Goal: Navigation & Orientation: Understand site structure

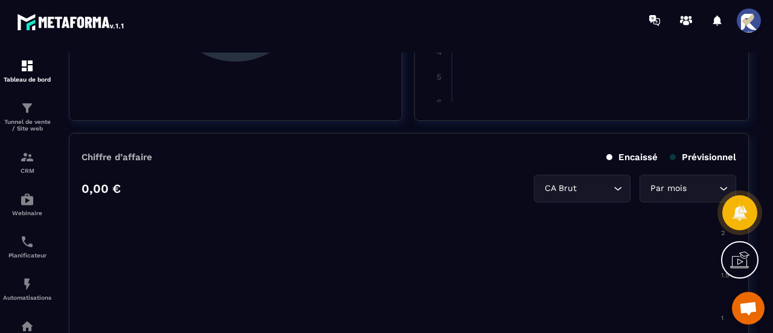
scroll to position [664, 0]
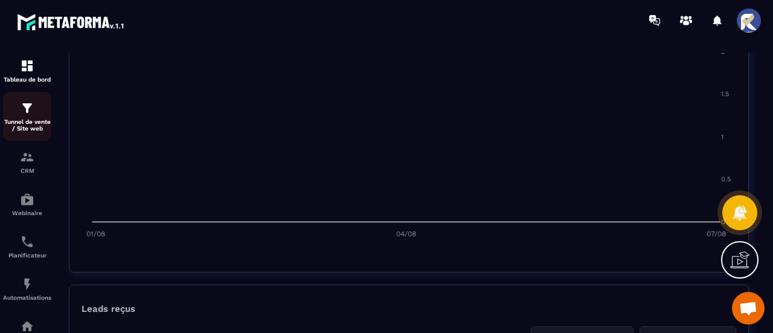
click at [29, 112] on img at bounding box center [27, 108] width 14 height 14
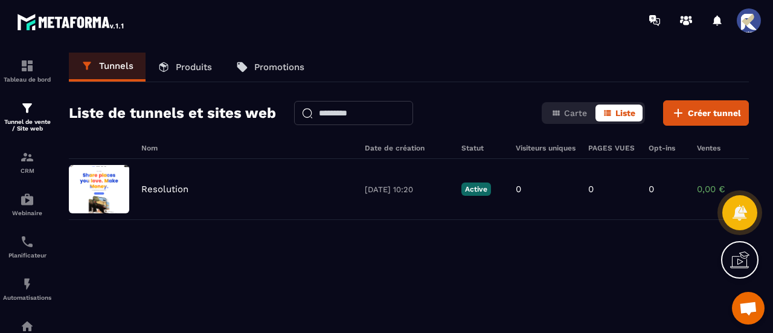
click at [196, 66] on p "Produits" at bounding box center [194, 67] width 36 height 11
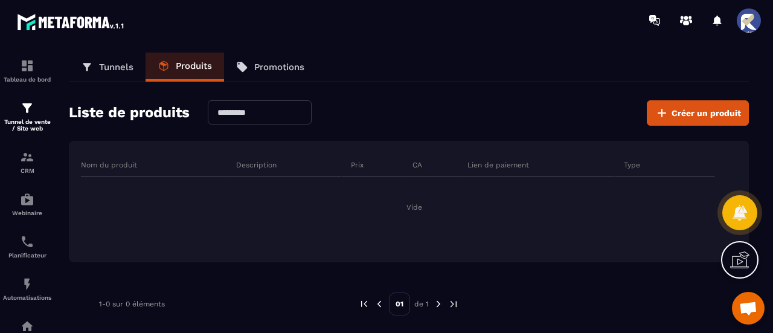
click at [288, 64] on p "Promotions" at bounding box center [279, 67] width 50 height 11
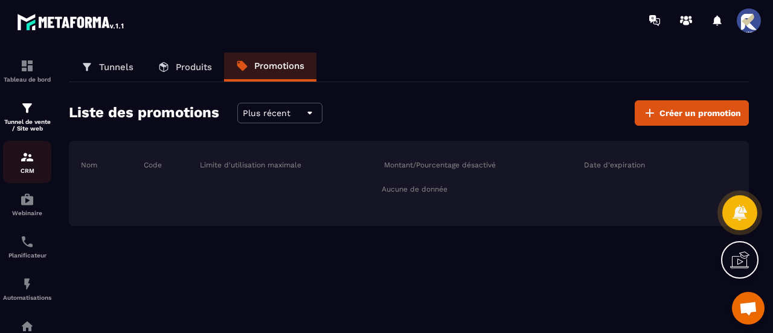
click at [25, 163] on img at bounding box center [27, 157] width 14 height 14
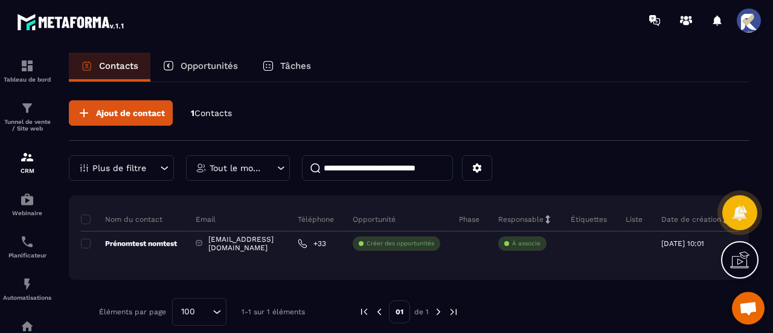
click at [440, 310] on img at bounding box center [438, 311] width 11 height 11
click at [166, 167] on icon at bounding box center [164, 168] width 12 height 12
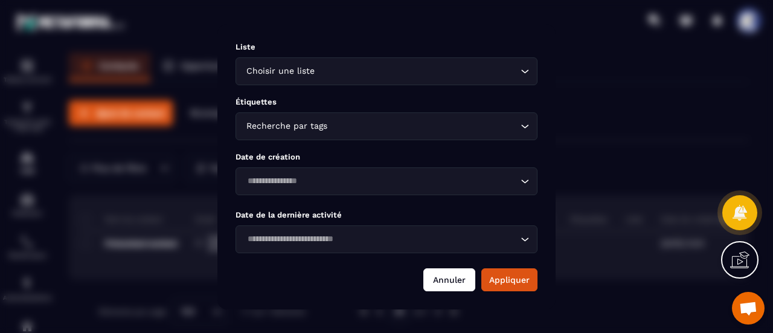
click at [450, 278] on button "Annuler" at bounding box center [449, 279] width 52 height 23
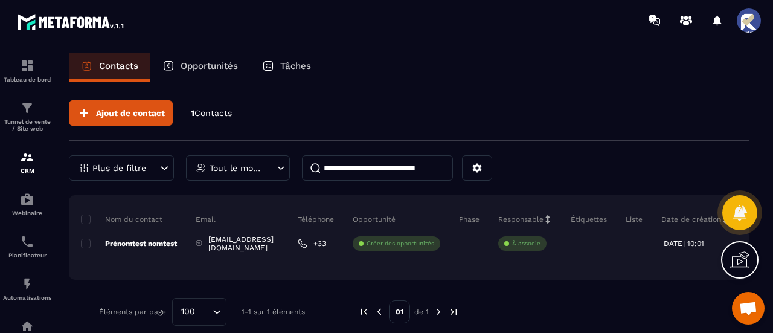
click at [192, 64] on p "Opportunités" at bounding box center [208, 65] width 57 height 11
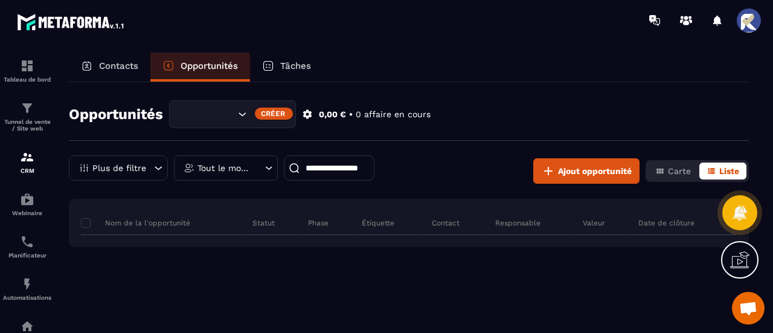
click at [301, 66] on p "Tâches" at bounding box center [295, 65] width 31 height 11
